Goal: Communication & Community: Ask a question

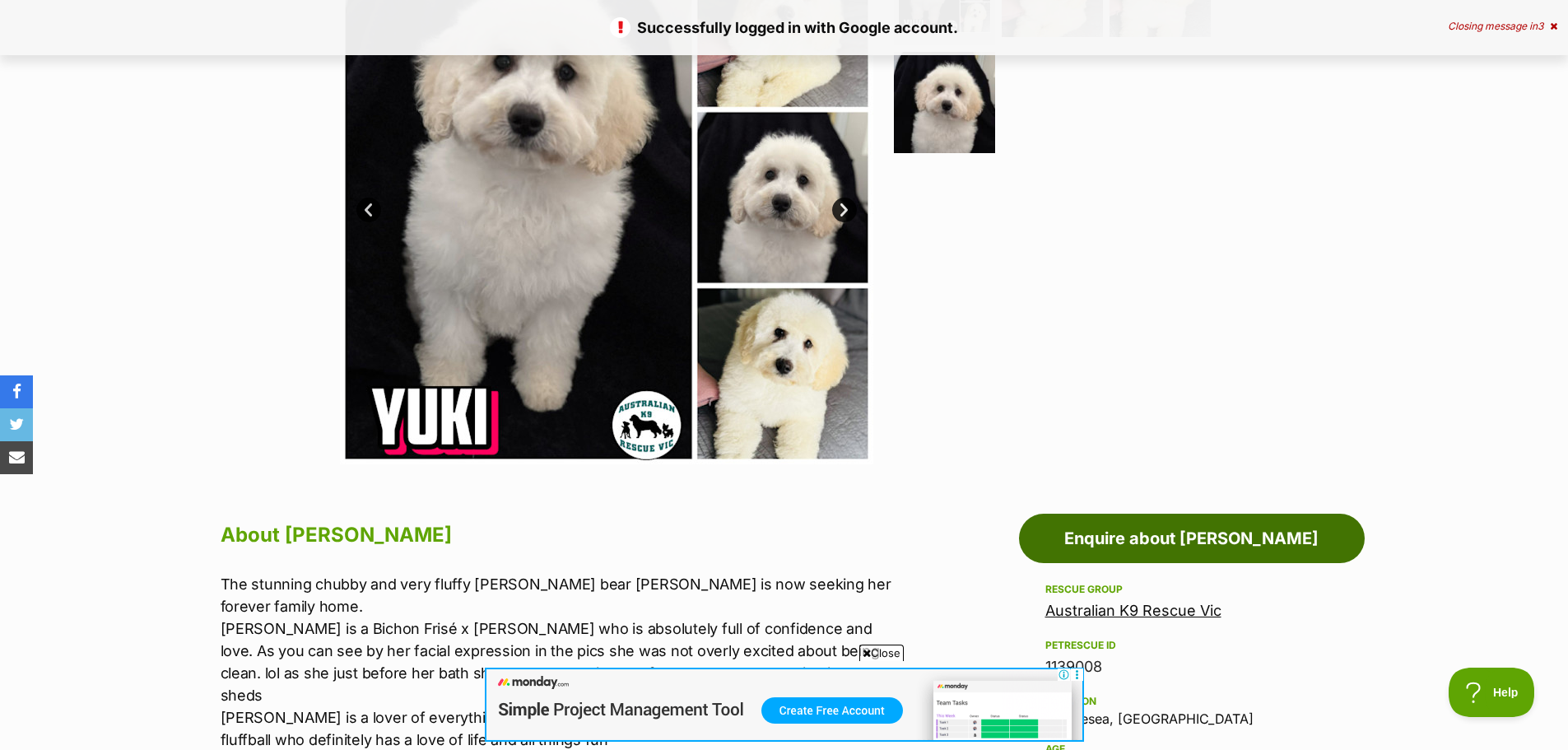
click at [1058, 545] on link "Enquire about [PERSON_NAME]" at bounding box center [1191, 538] width 346 height 49
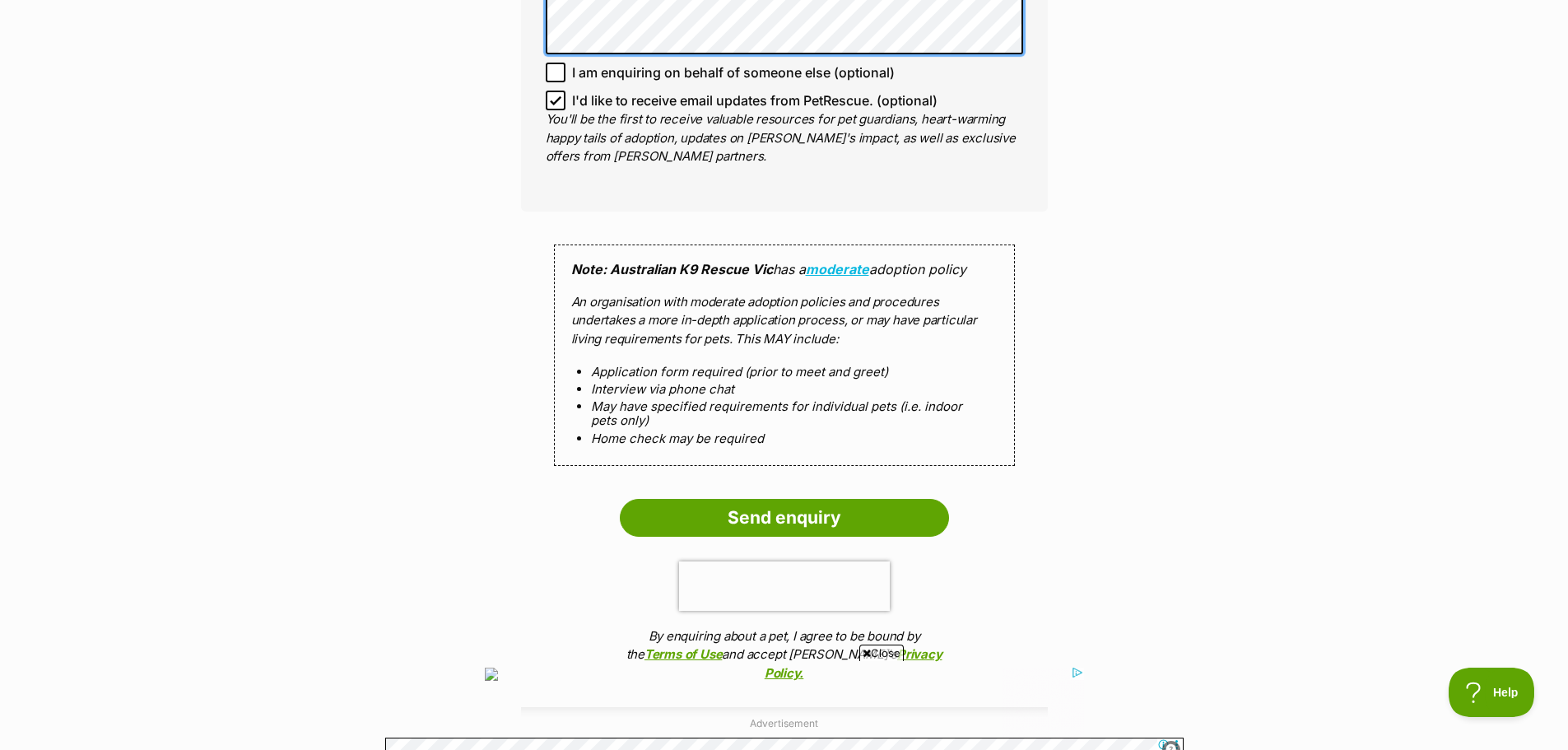
scroll to position [1565, 0]
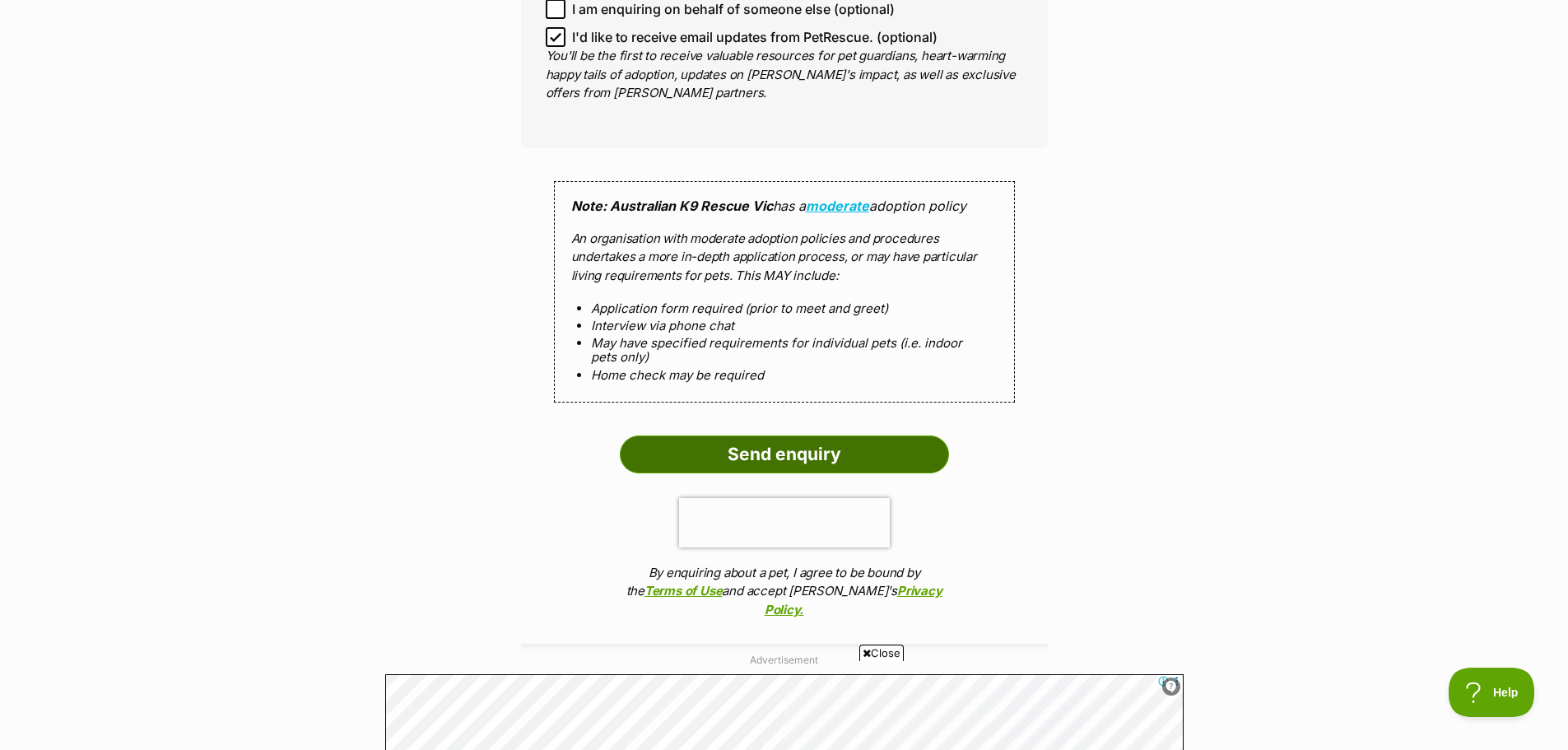
click at [807, 435] on input "Send enquiry" at bounding box center [784, 454] width 329 height 38
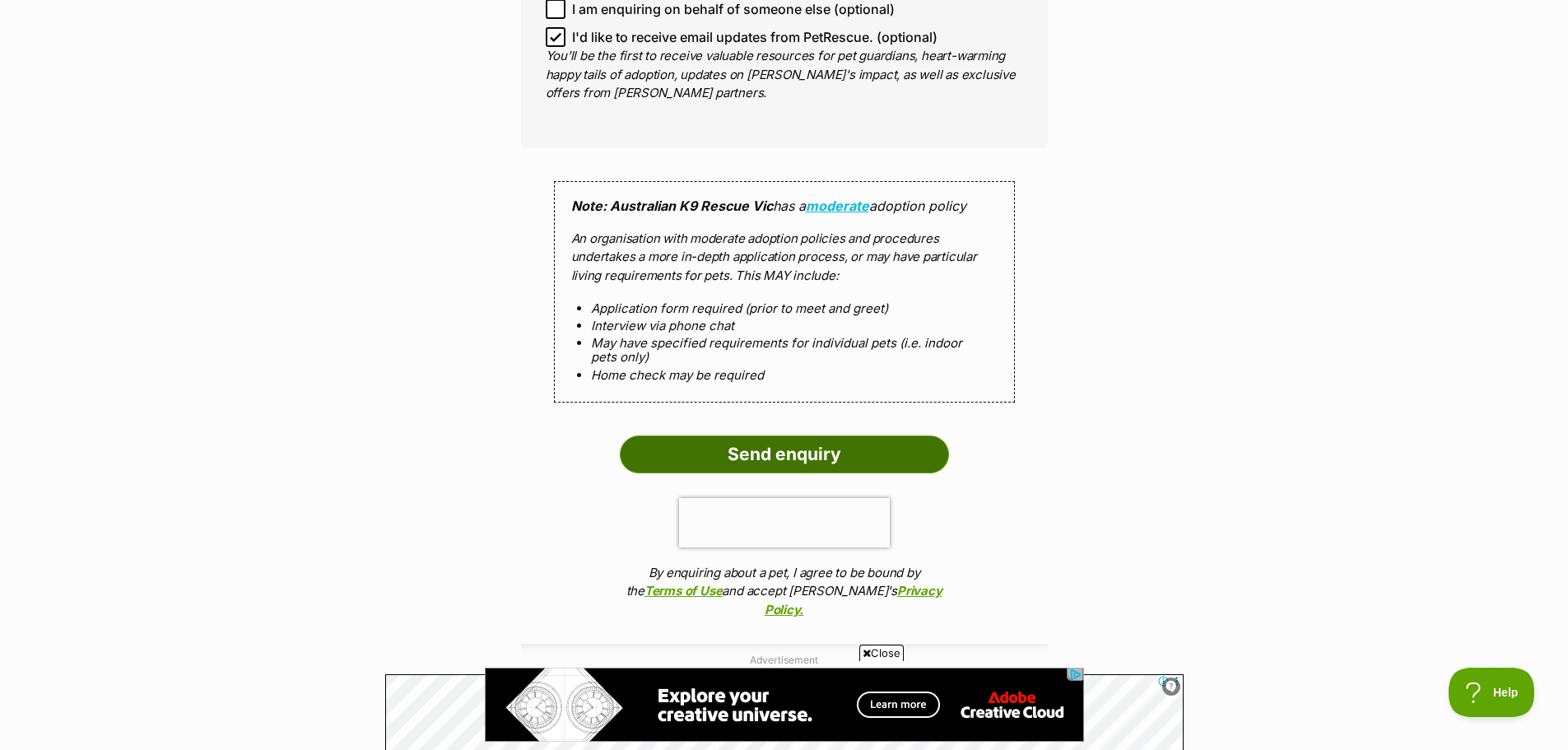
scroll to position [0, 0]
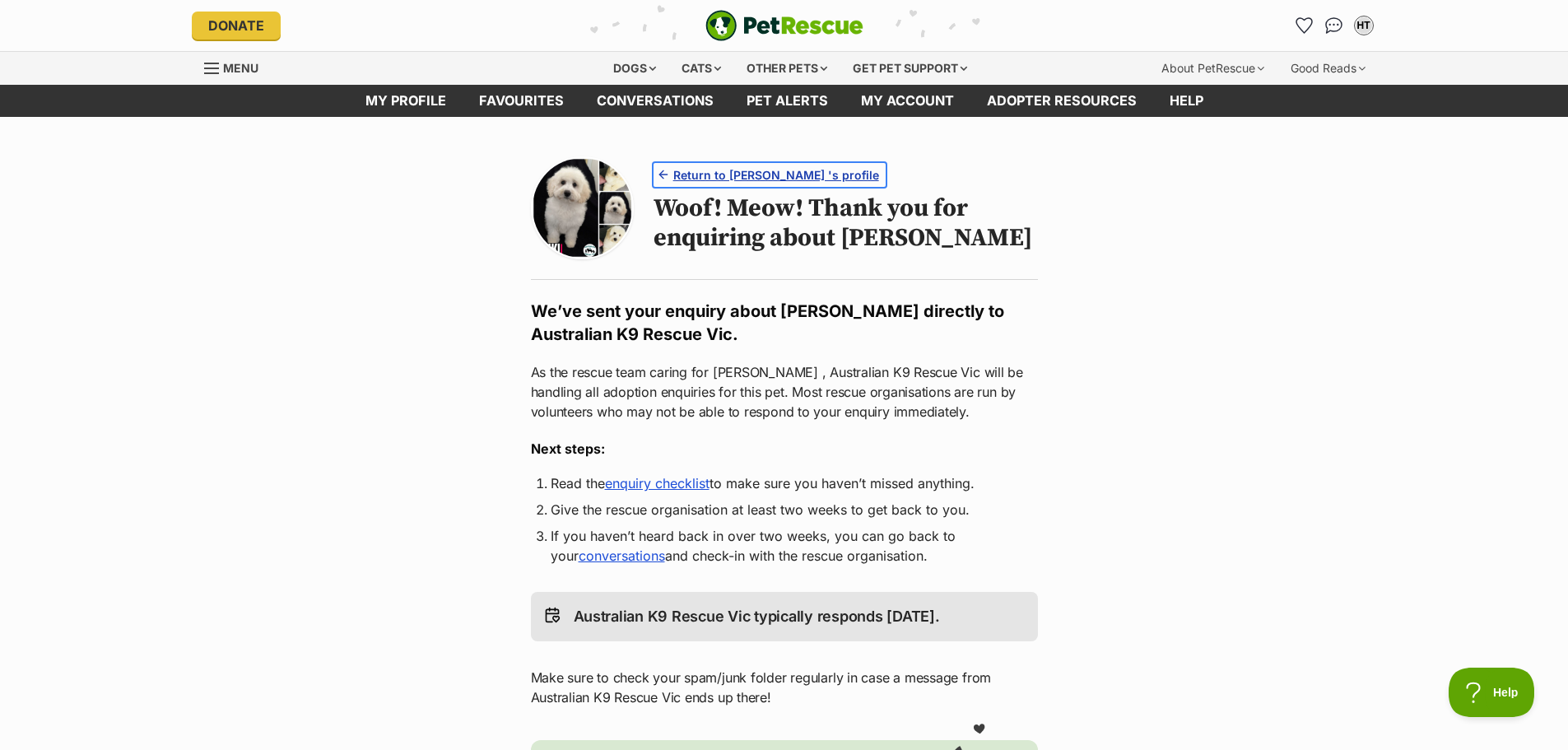
click at [804, 172] on span "Return to Yuki 's profile" at bounding box center [776, 174] width 206 height 17
